Goal: Task Accomplishment & Management: Use online tool/utility

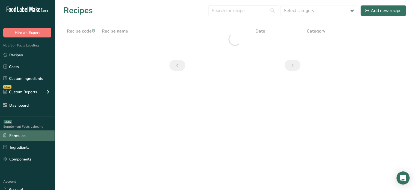
click at [31, 138] on link "Formulas" at bounding box center [27, 135] width 55 height 10
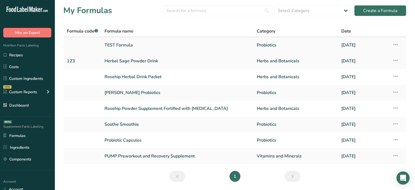
click at [133, 47] on link "TEST Formula" at bounding box center [178, 44] width 146 height 11
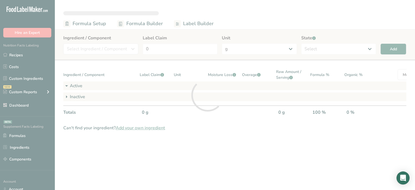
select select "6"
select select "2"
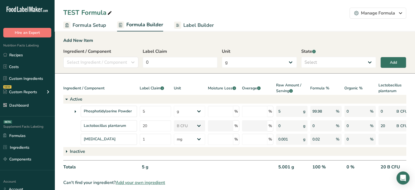
click at [194, 22] on span "Label Builder" at bounding box center [199, 25] width 31 height 7
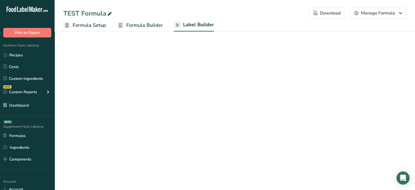
select select "Roboto"
select select "bold"
select select "center"
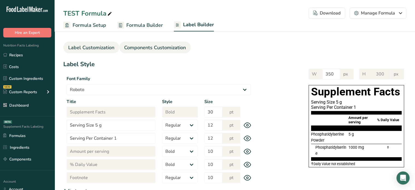
click at [161, 48] on span "Components Customization" at bounding box center [155, 47] width 62 height 7
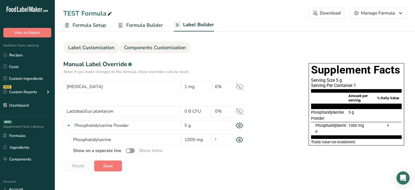
click at [109, 45] on span "Label Customization" at bounding box center [91, 47] width 46 height 7
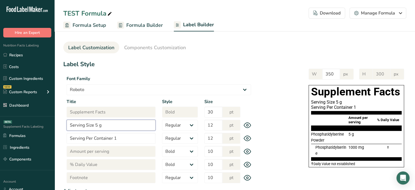
click at [95, 125] on input "Serving Size 5 g" at bounding box center [111, 125] width 89 height 11
type input "Serving Size 1 capsule 5 g"
drag, startPoint x: 95, startPoint y: 125, endPoint x: 113, endPoint y: 126, distance: 18.6
click at [113, 126] on input "Serving Size 1 capsule 5 g" at bounding box center [111, 125] width 89 height 11
